Goal: Task Accomplishment & Management: Complete application form

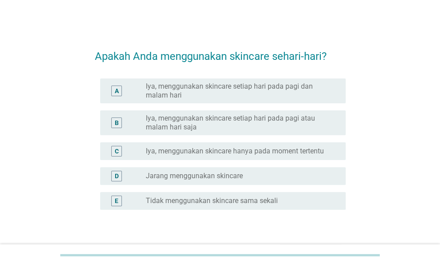
click at [306, 126] on label "Iya, menggunakan skincare setiap hari pada pagi atau malam hari saja" at bounding box center [239, 123] width 186 height 18
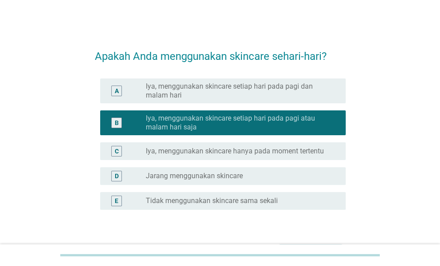
click at [289, 88] on label "Iya, menggunakan skincare setiap hari pada pagi dan malam hari" at bounding box center [239, 91] width 186 height 18
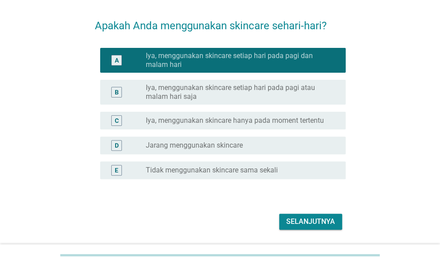
scroll to position [58, 0]
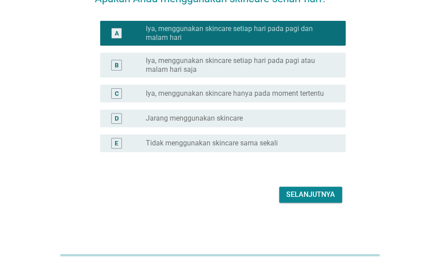
click at [315, 193] on div "Selanjutnya" at bounding box center [310, 194] width 49 height 11
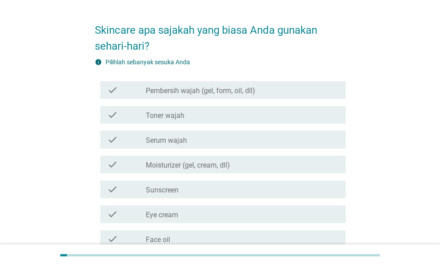
scroll to position [0, 0]
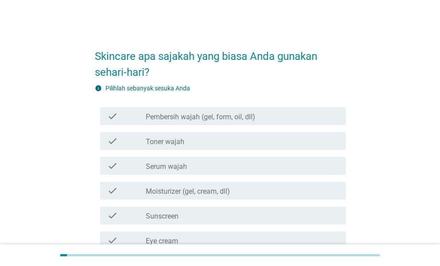
click at [283, 114] on div "check_box_outline_blank Pembersih wajah (gel, form, oil, dll)" at bounding box center [242, 116] width 193 height 11
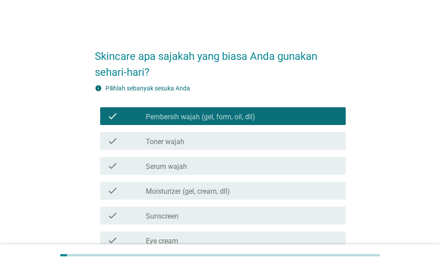
click at [271, 136] on div "check_box_outline_blank Toner wajah" at bounding box center [242, 141] width 193 height 11
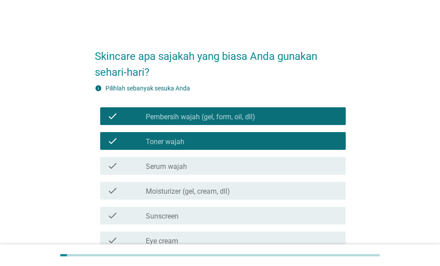
click at [264, 148] on div "check check_box_outline_blank Toner wajah" at bounding box center [222, 141] width 245 height 18
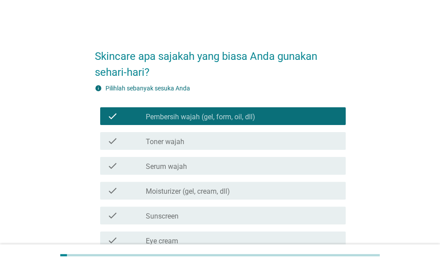
click at [237, 195] on div "check_box_outline_blank Moisturizer (gel, cream, dll)" at bounding box center [242, 190] width 193 height 11
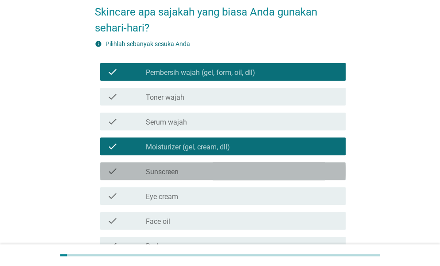
click at [238, 174] on div "check_box_outline_blank Sunscreen" at bounding box center [242, 171] width 193 height 11
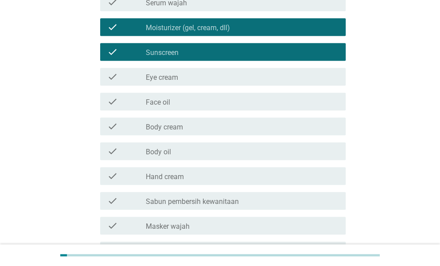
scroll to position [177, 0]
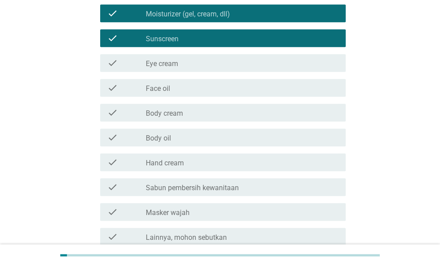
click at [267, 116] on div "check_box_outline_blank Body cream" at bounding box center [242, 112] width 193 height 11
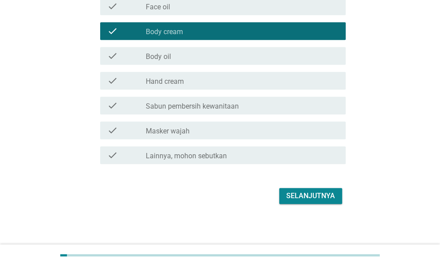
scroll to position [260, 0]
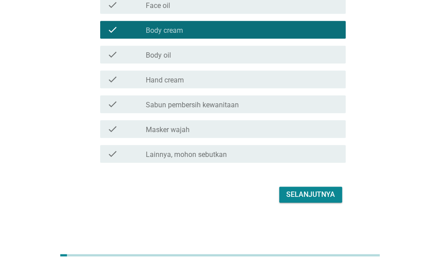
click at [273, 140] on div "check check_box_outline_blank Masker wajah" at bounding box center [220, 129] width 251 height 25
click at [271, 132] on div "check_box_outline_blank Masker wajah" at bounding box center [242, 129] width 193 height 11
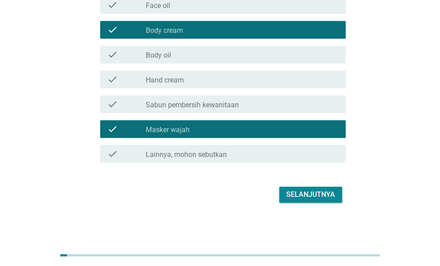
click at [315, 193] on div "Selanjutnya" at bounding box center [310, 194] width 49 height 11
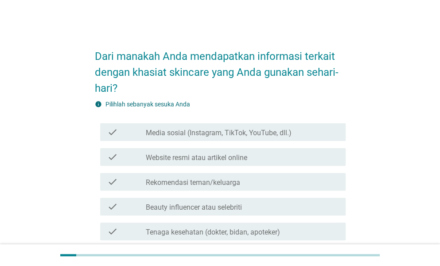
scroll to position [44, 0]
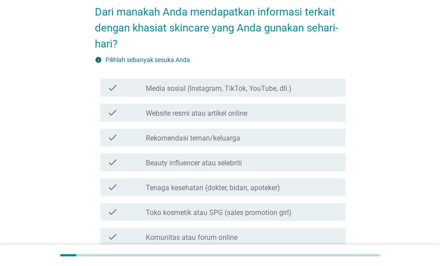
click at [292, 92] on div "check_box_outline_blank Media sosial (Instagram, TikTok, YouTube, dll.)" at bounding box center [242, 87] width 193 height 11
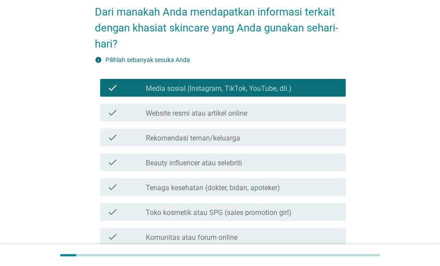
scroll to position [89, 0]
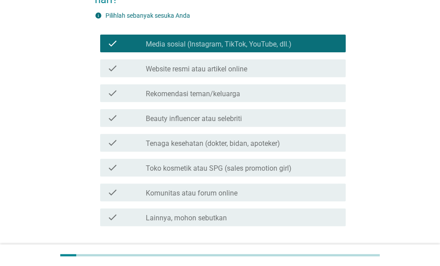
click at [292, 93] on div "check_box_outline_blank Rekomendasi teman/keluarga" at bounding box center [242, 93] width 193 height 11
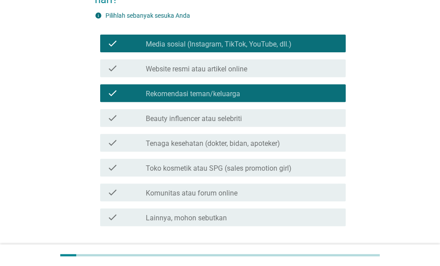
click at [296, 113] on div "check_box_outline_blank Beauty influencer atau selebriti" at bounding box center [242, 118] width 193 height 11
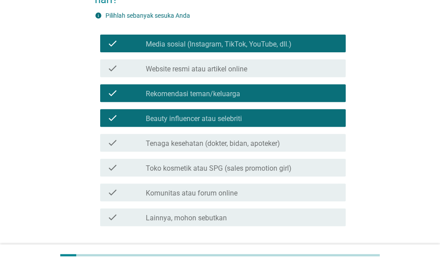
scroll to position [133, 0]
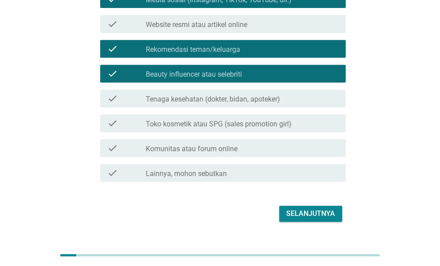
click at [295, 104] on div "check check_box_outline_blank Tenaga kesehatan (dokter, bidan, apoteker)" at bounding box center [222, 99] width 245 height 18
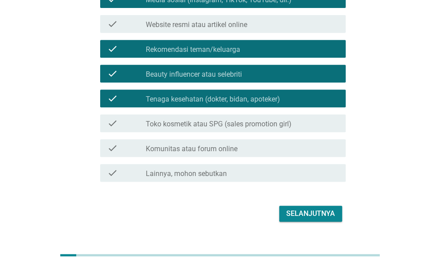
scroll to position [152, 0]
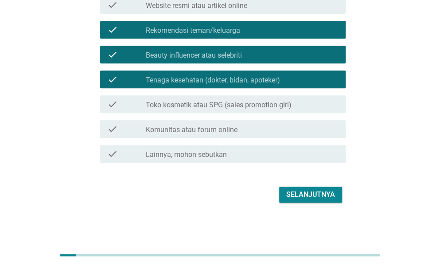
click at [303, 193] on div "Selanjutnya" at bounding box center [310, 194] width 49 height 11
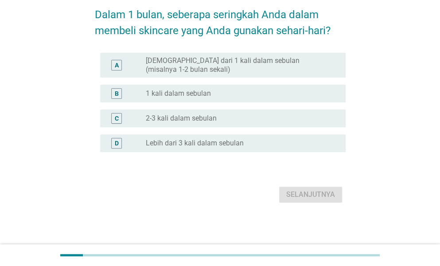
scroll to position [0, 0]
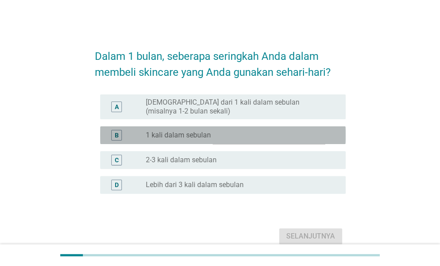
click at [273, 140] on div "radio_button_unchecked 1 kali dalam sebulan" at bounding box center [242, 135] width 193 height 11
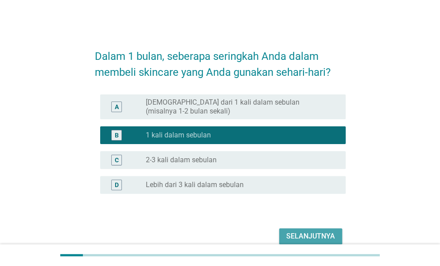
click at [310, 232] on div "Selanjutnya" at bounding box center [310, 236] width 49 height 11
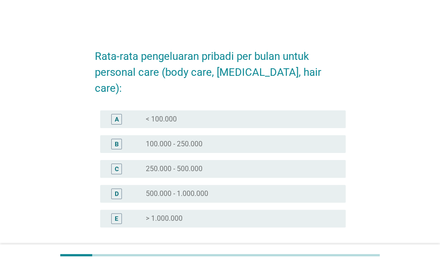
click at [253, 164] on div "radio_button_unchecked 250.000 - 500.000" at bounding box center [239, 168] width 186 height 9
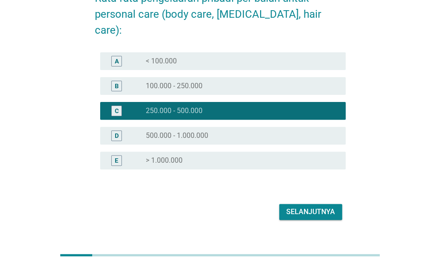
scroll to position [59, 0]
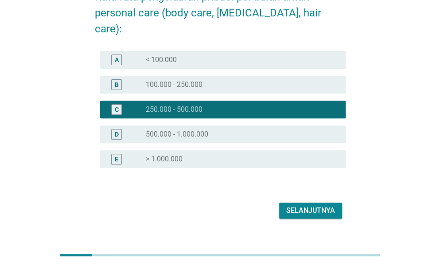
click at [325, 203] on button "Selanjutnya" at bounding box center [310, 211] width 63 height 16
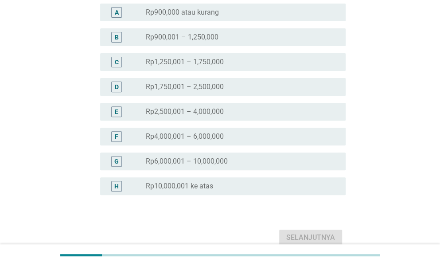
scroll to position [89, 0]
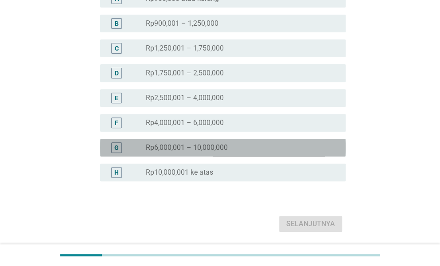
click at [295, 144] on div "radio_button_unchecked Rp6,000,001 – 10,000,000" at bounding box center [239, 147] width 186 height 9
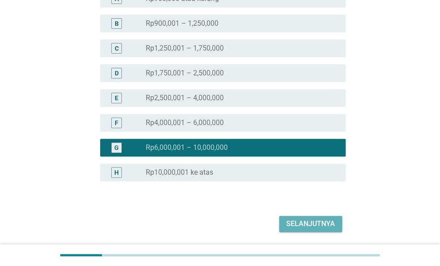
click at [311, 218] on div "Selanjutnya" at bounding box center [310, 223] width 49 height 11
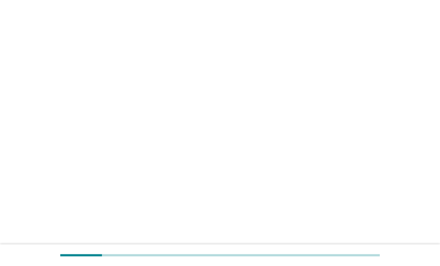
scroll to position [0, 0]
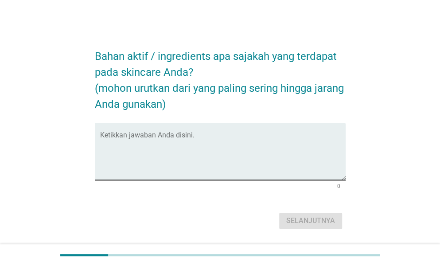
click at [282, 160] on textarea "Ketikkan jawaban Anda disini." at bounding box center [222, 156] width 245 height 47
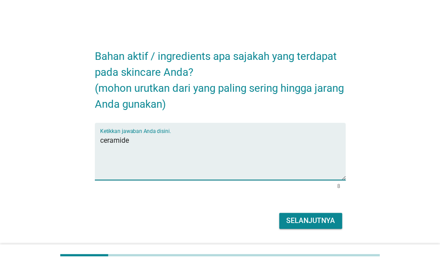
type textarea "ceramide"
click at [315, 220] on div "Selanjutnya" at bounding box center [310, 220] width 49 height 11
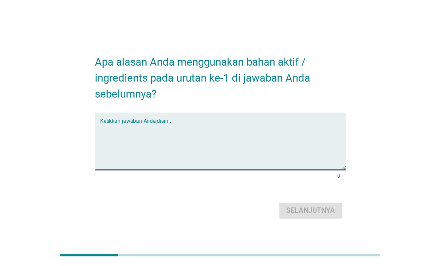
click at [186, 139] on textarea "Ketikkan jawaban Anda disini." at bounding box center [222, 146] width 245 height 47
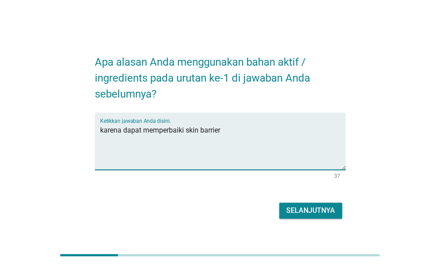
type textarea "karena dapat memperbaiki skin barrier"
click at [308, 213] on div "Selanjutnya" at bounding box center [310, 210] width 49 height 11
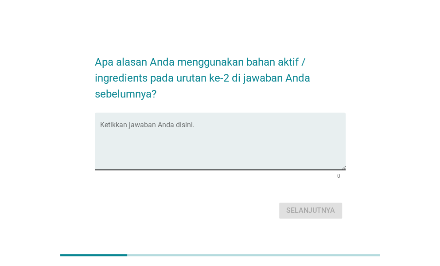
click at [196, 122] on div "Ketikkan jawaban Anda disini." at bounding box center [222, 141] width 245 height 57
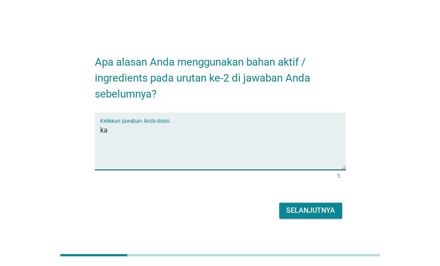
type textarea "k"
type textarea "karena dapat memperbaiki skin barrier"
click at [288, 206] on div "Selanjutnya" at bounding box center [310, 210] width 49 height 11
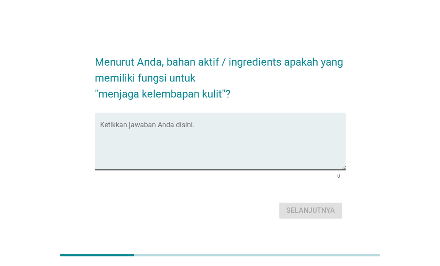
click at [245, 137] on textarea "Ketikkan jawaban Anda disini." at bounding box center [222, 146] width 245 height 47
